Goal: Find specific page/section: Find specific page/section

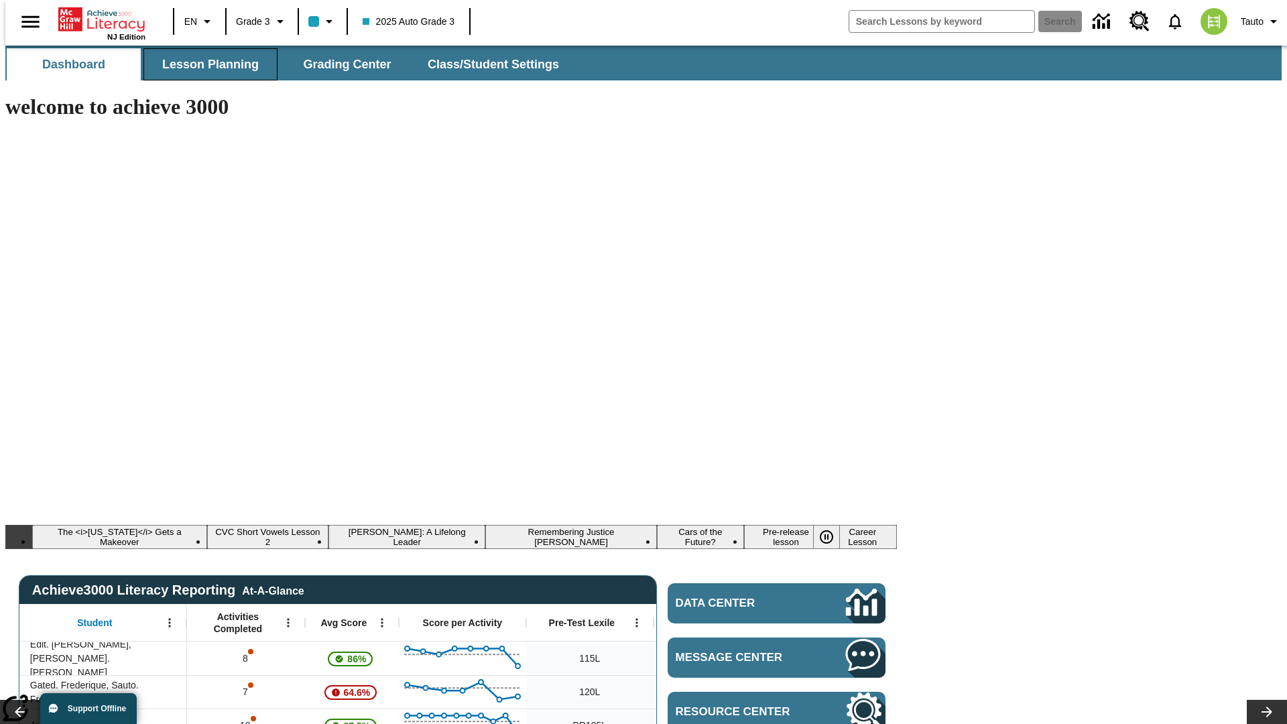
click at [205, 64] on span "Lesson Planning" at bounding box center [210, 64] width 97 height 15
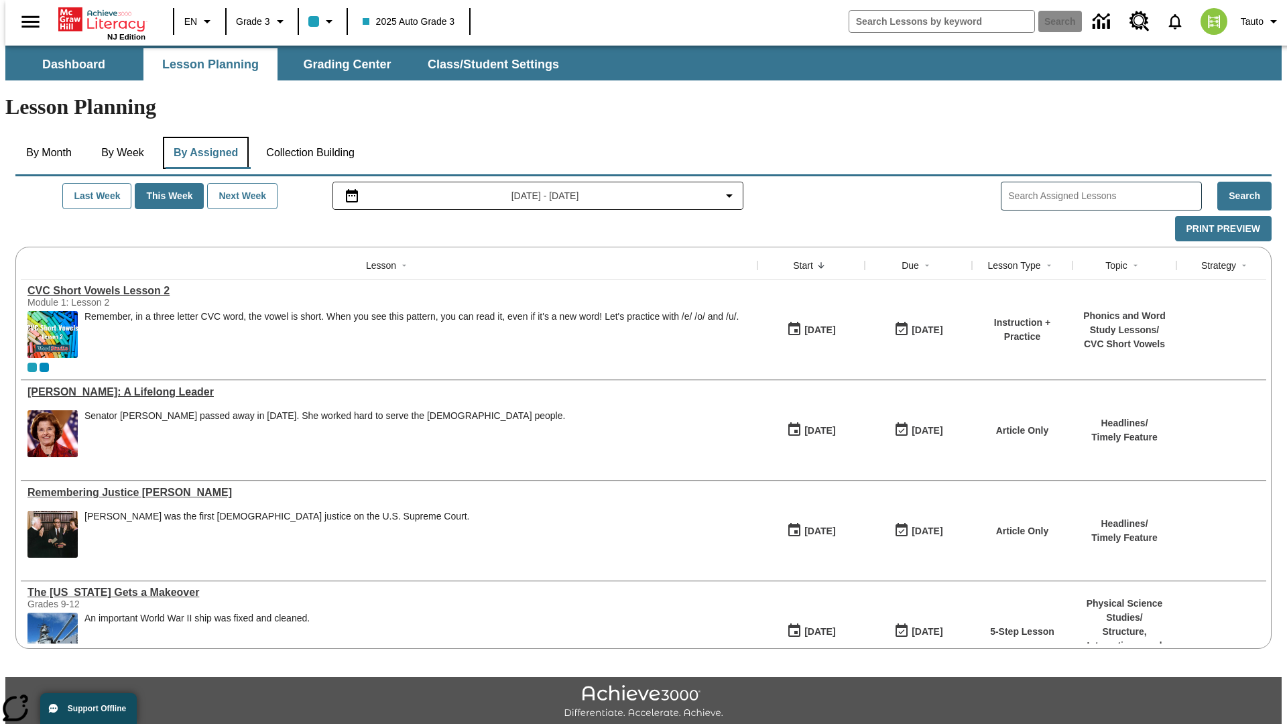
click at [202, 137] on button "By Assigned" at bounding box center [206, 153] width 86 height 32
